Goal: Transaction & Acquisition: Book appointment/travel/reservation

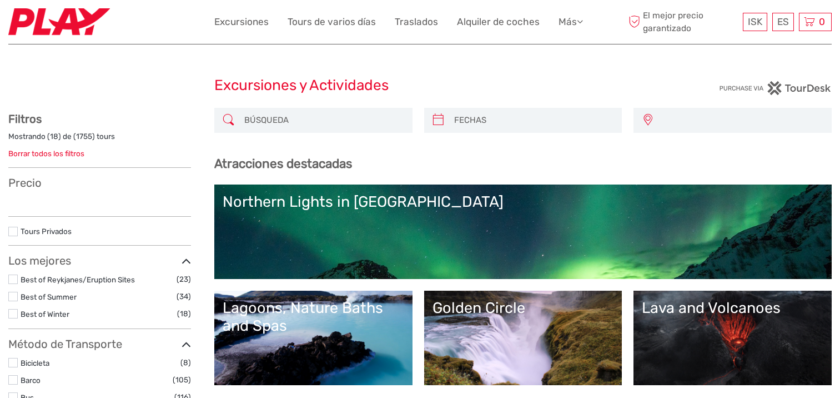
select select
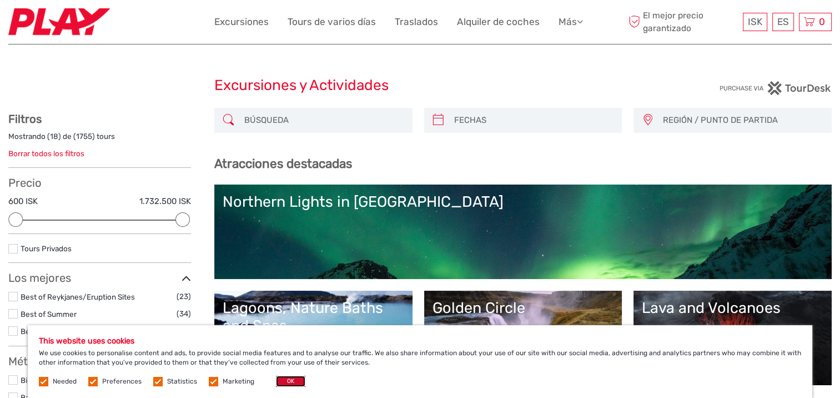
click at [286, 381] on button "OK" at bounding box center [290, 380] width 29 height 11
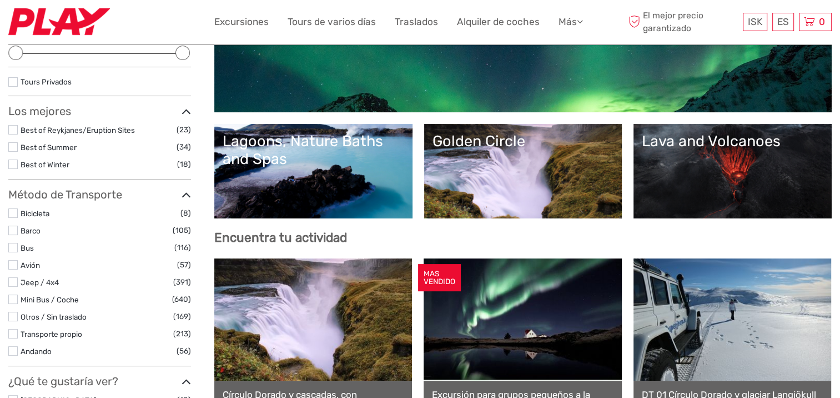
scroll to position [278, 0]
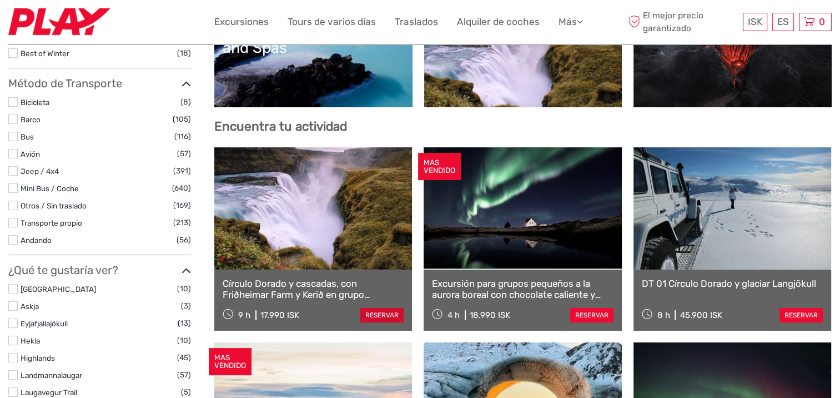
click at [373, 314] on link "reservar" at bounding box center [381, 315] width 43 height 14
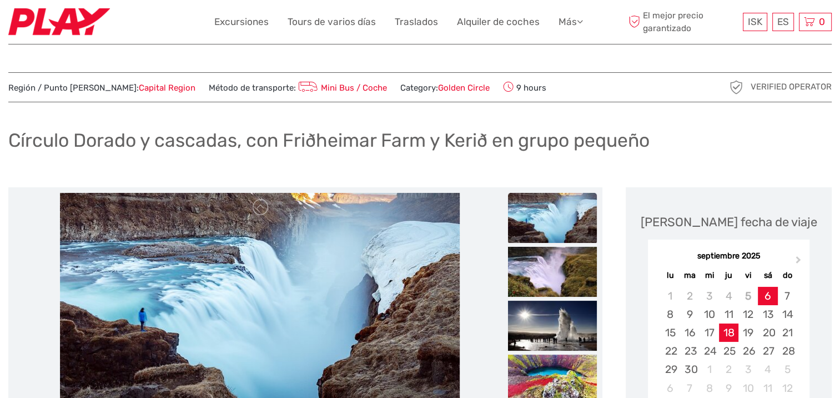
click at [733, 333] on div "18" at bounding box center [728, 332] width 19 height 18
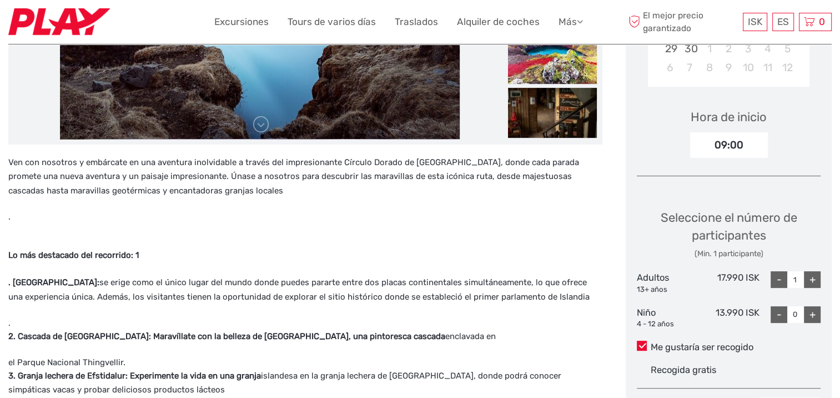
scroll to position [389, 0]
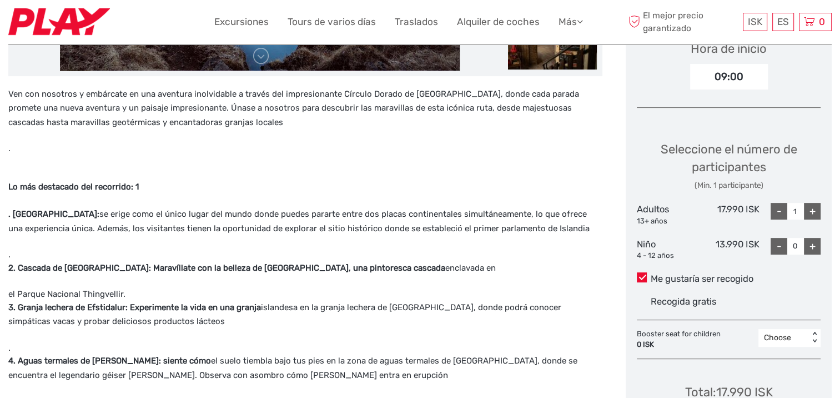
click at [812, 207] on div "+" at bounding box center [812, 211] width 17 height 17
type input "2"
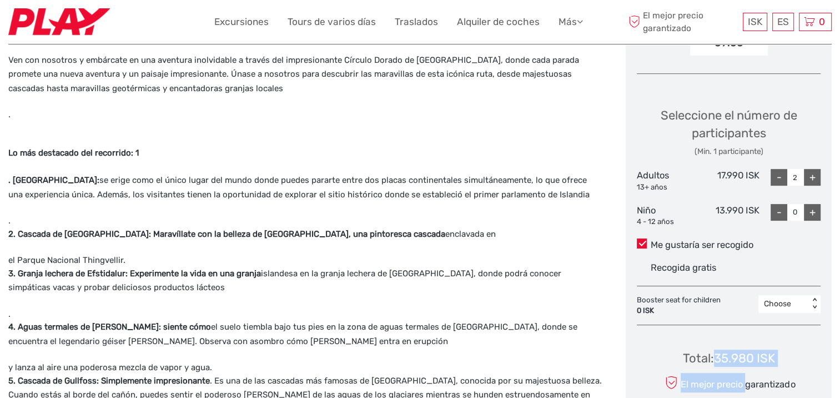
scroll to position [429, 0]
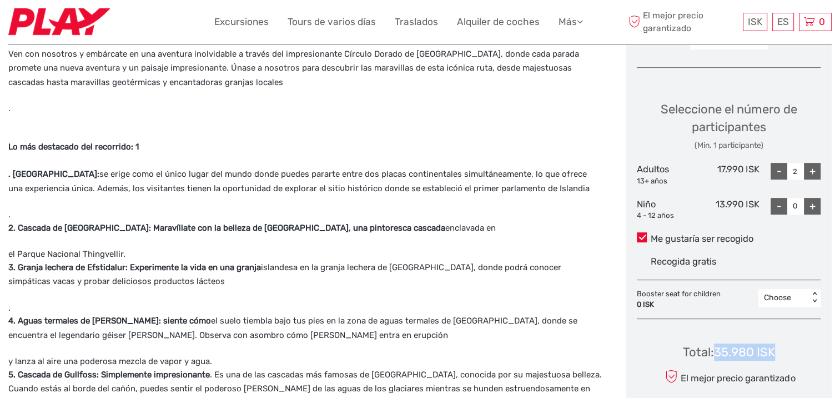
drag, startPoint x: 718, startPoint y: 388, endPoint x: 777, endPoint y: 349, distance: 71.3
click at [777, 349] on div "Total : 35.980 ISK El mejor precio garantizado AÑADIR A LA CESTA PAGO DIRECTO" at bounding box center [729, 379] width 184 height 102
copy div "35.980 ISK"
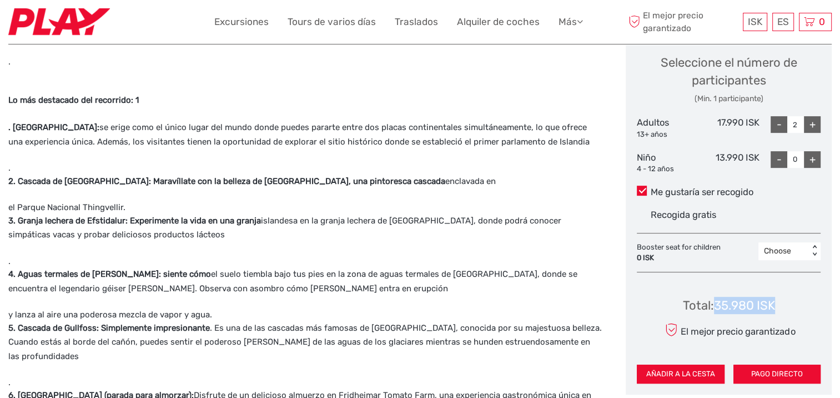
scroll to position [540, 0]
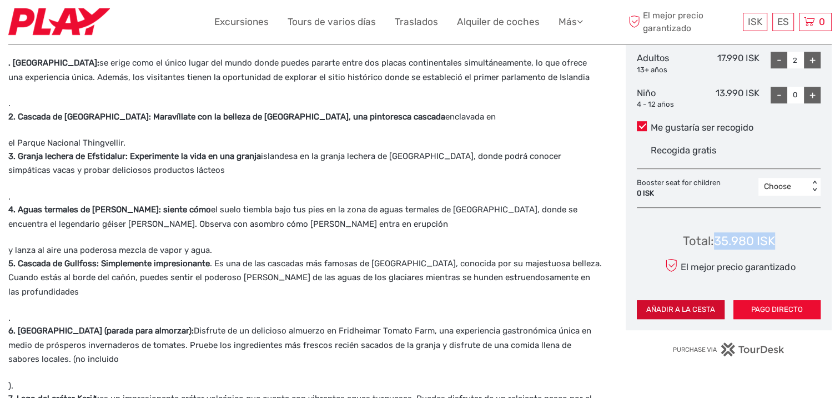
click at [670, 305] on button "AÑADIR A LA CESTA" at bounding box center [680, 309] width 87 height 19
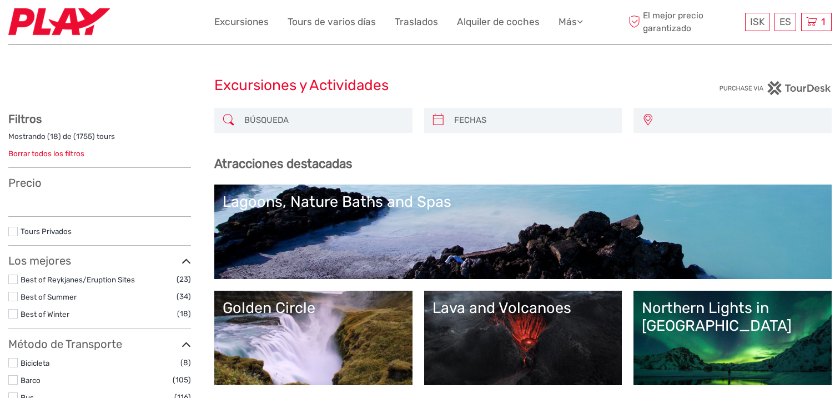
select select
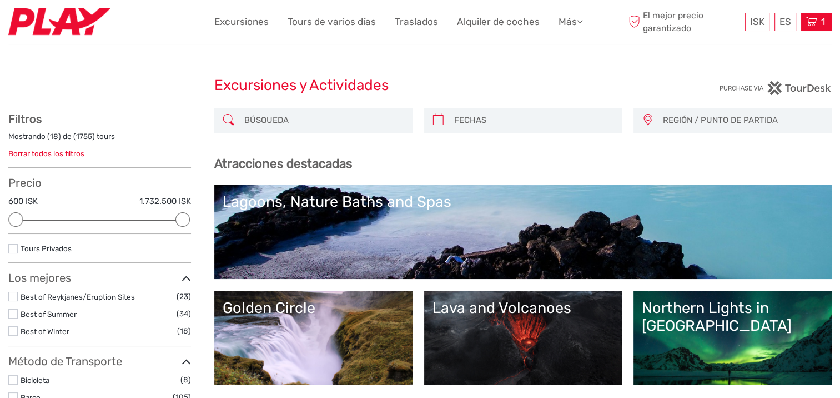
click at [822, 17] on span "1" at bounding box center [823, 21] width 7 height 11
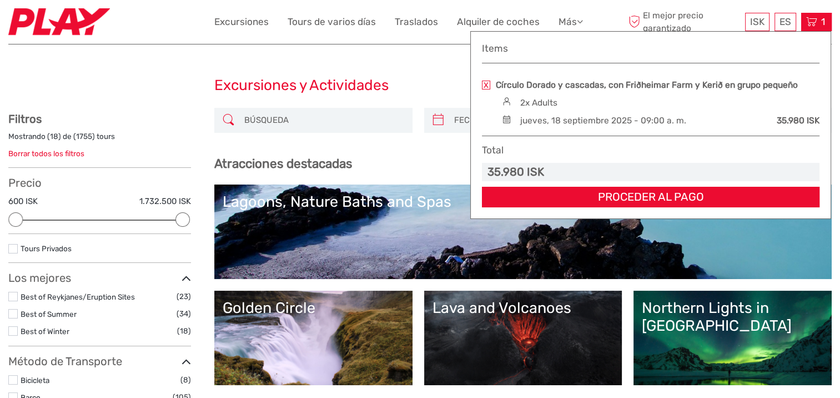
click at [822, 17] on span "1" at bounding box center [823, 21] width 7 height 11
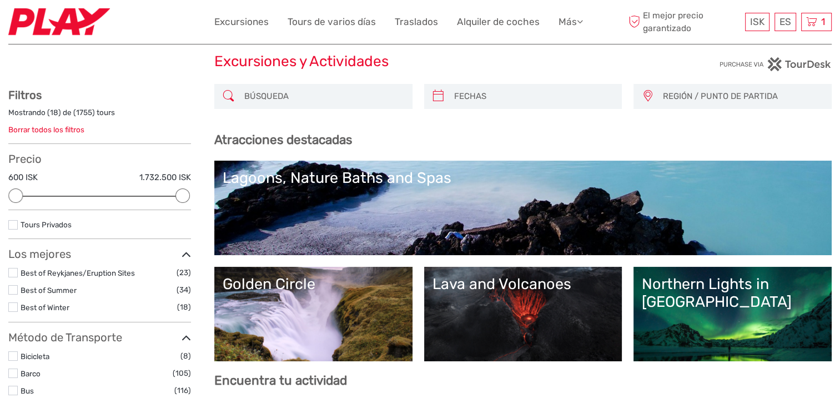
scroll to position [167, 0]
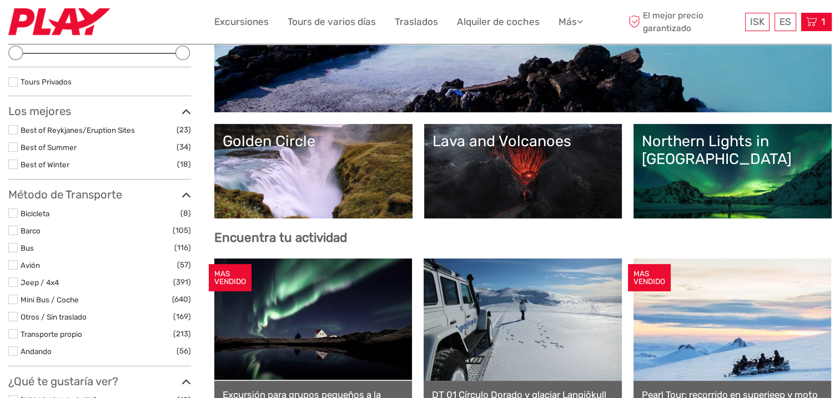
click at [816, 21] on icon at bounding box center [811, 22] width 11 height 14
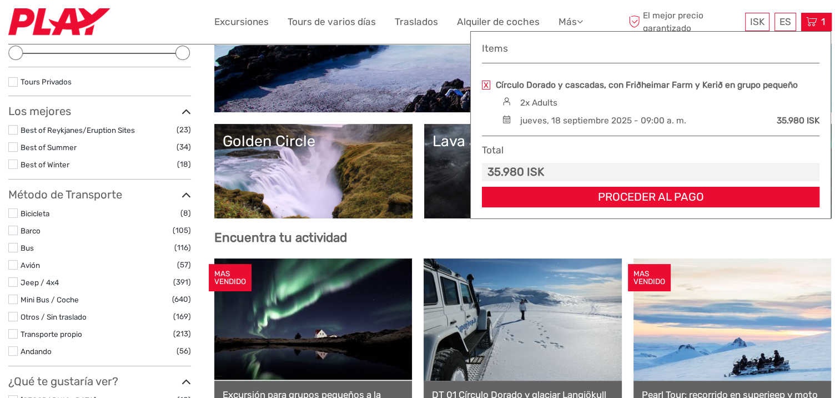
click at [815, 19] on icon at bounding box center [811, 22] width 11 height 14
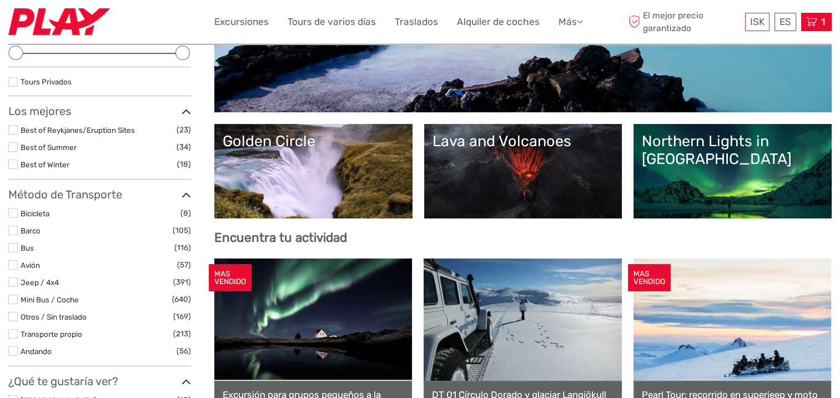
click at [820, 21] on span "1" at bounding box center [823, 21] width 7 height 11
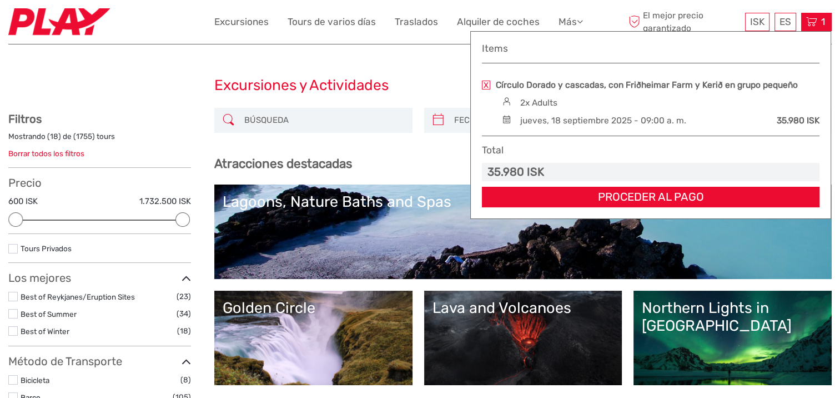
scroll to position [0, 0]
click at [822, 21] on span "1" at bounding box center [823, 21] width 7 height 11
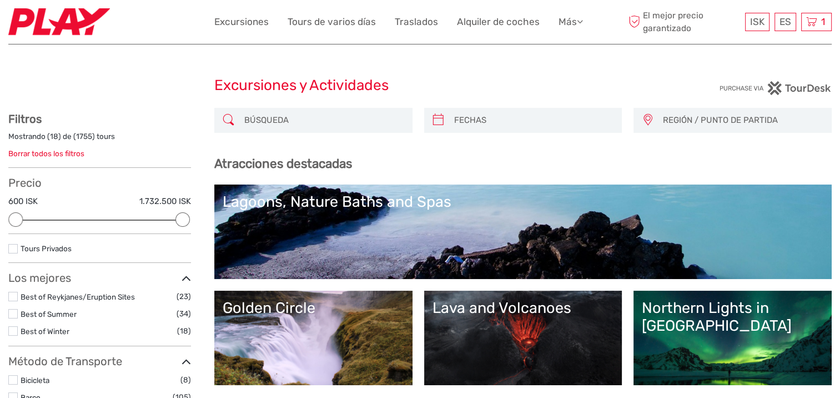
drag, startPoint x: 822, startPoint y: 21, endPoint x: 580, endPoint y: 67, distance: 247.0
click at [813, 24] on icon at bounding box center [811, 22] width 11 height 14
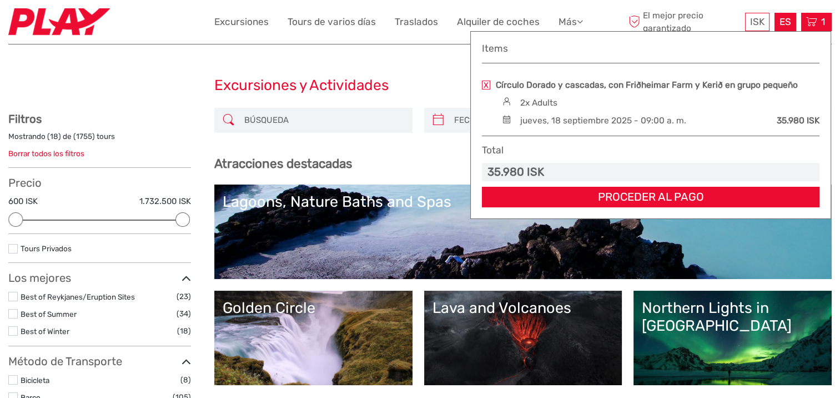
click at [784, 20] on div "ES English Español Deutsch" at bounding box center [786, 22] width 22 height 18
click at [806, 25] on icon at bounding box center [811, 22] width 11 height 14
